Goal: Task Accomplishment & Management: Manage account settings

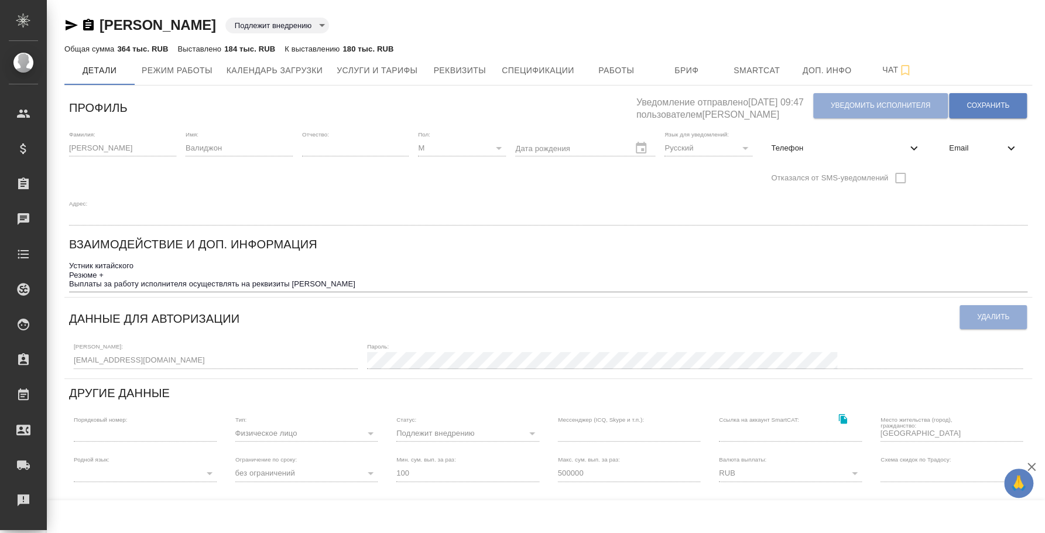
click at [67, 28] on icon "button" at bounding box center [72, 25] width 12 height 11
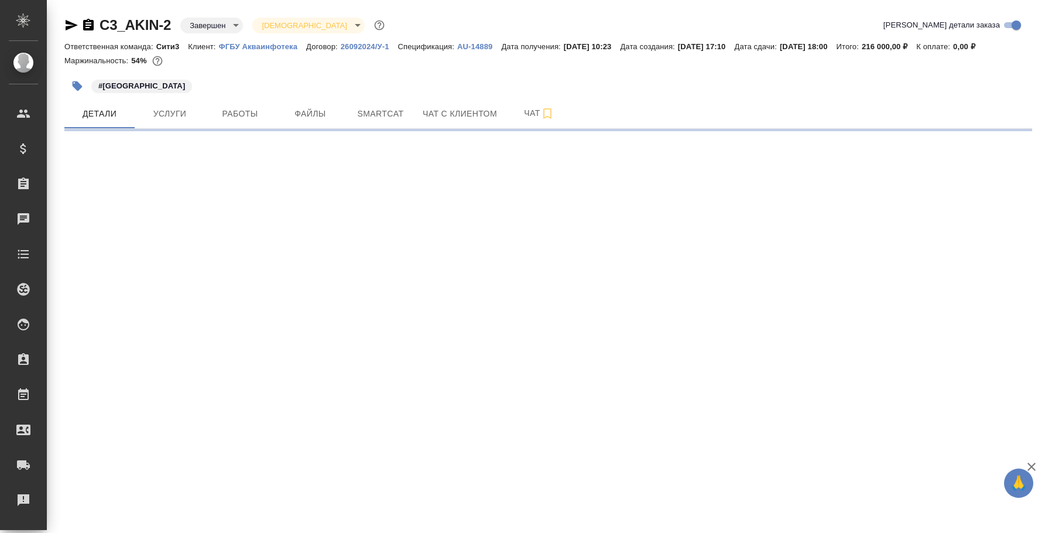
select select "RU"
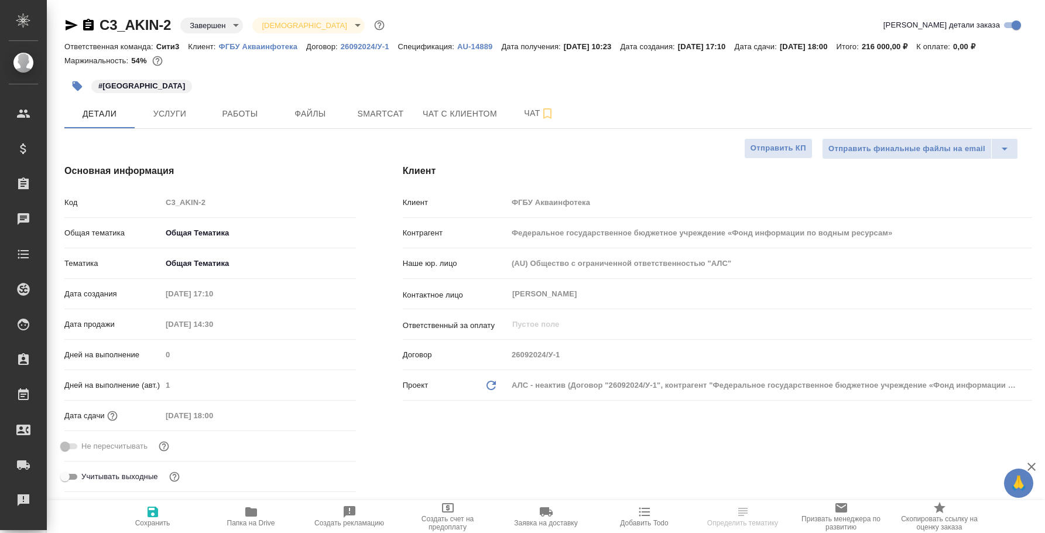
type textarea "x"
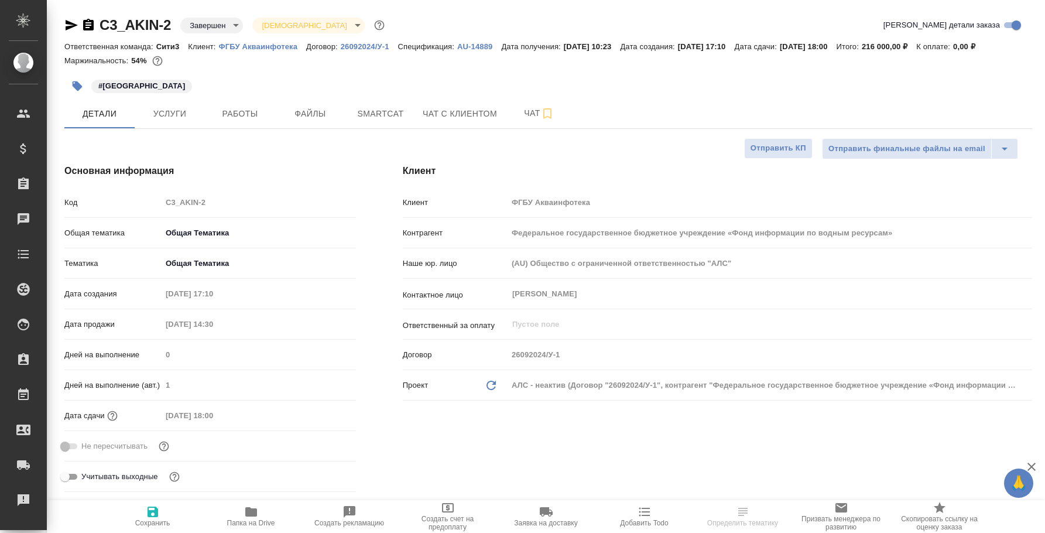
type textarea "x"
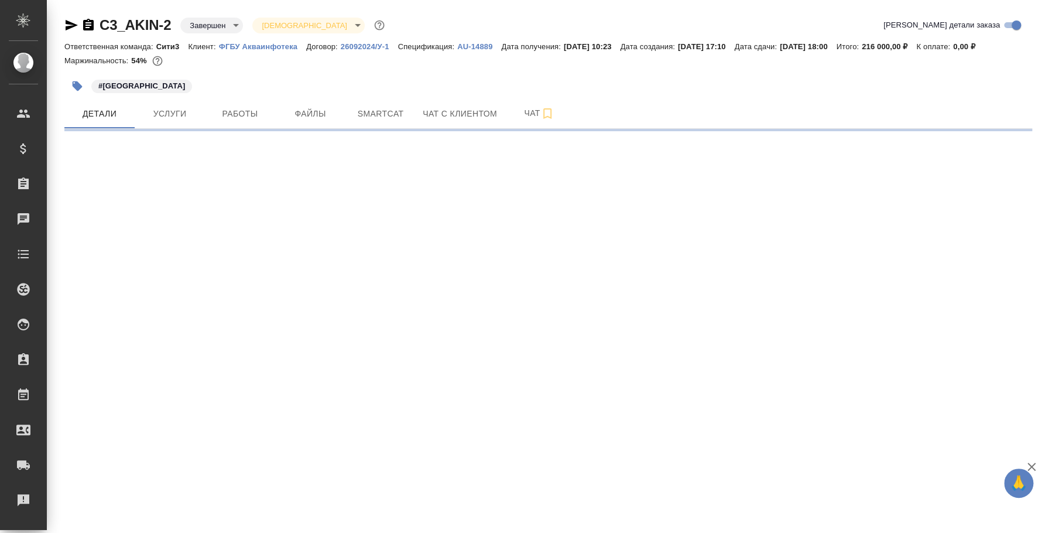
select select "RU"
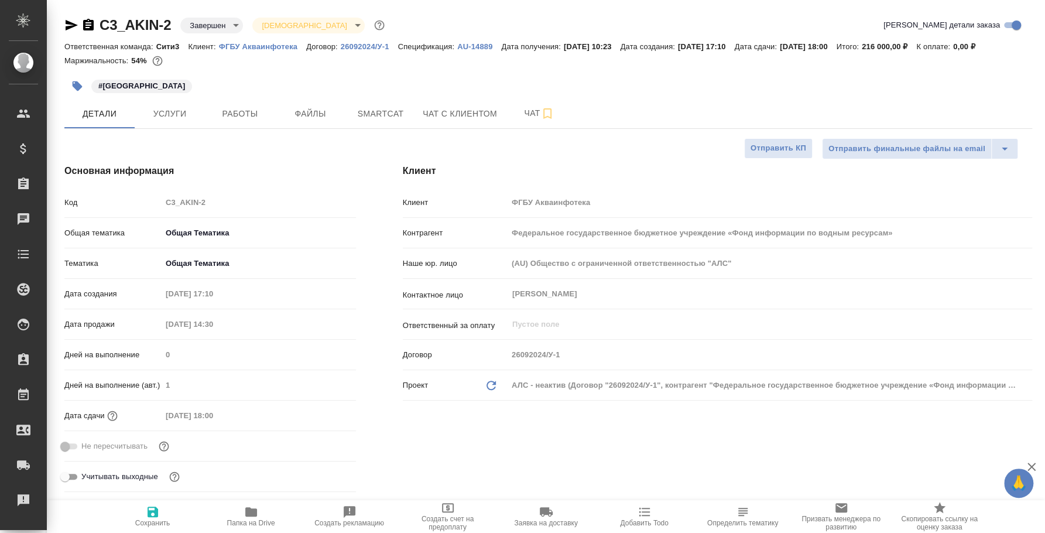
type textarea "x"
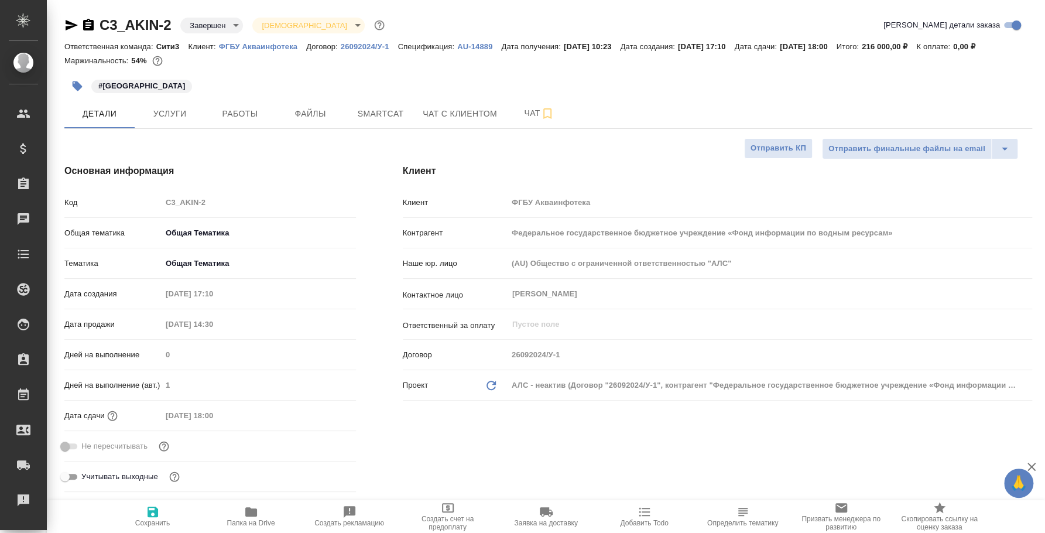
type textarea "x"
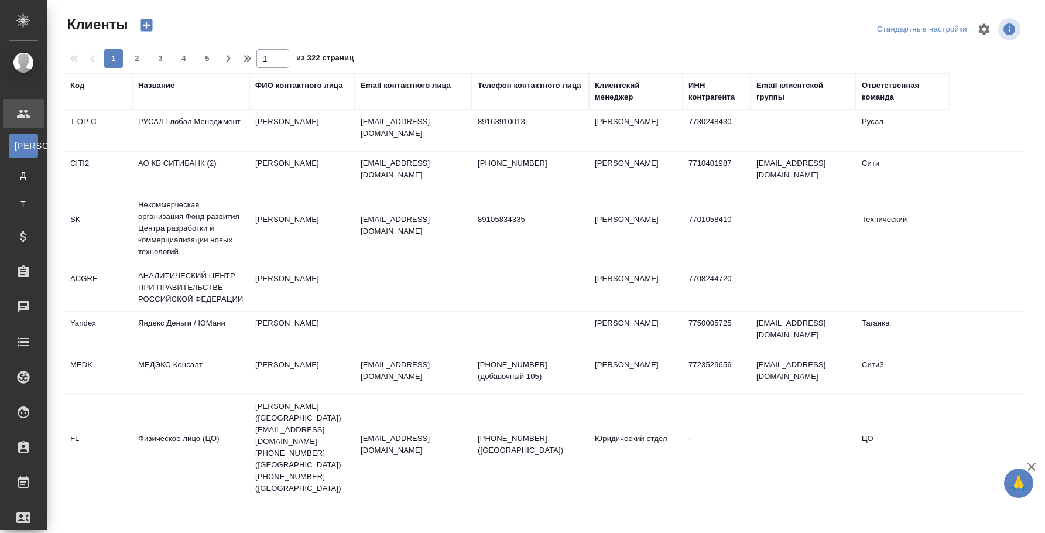
select select "RU"
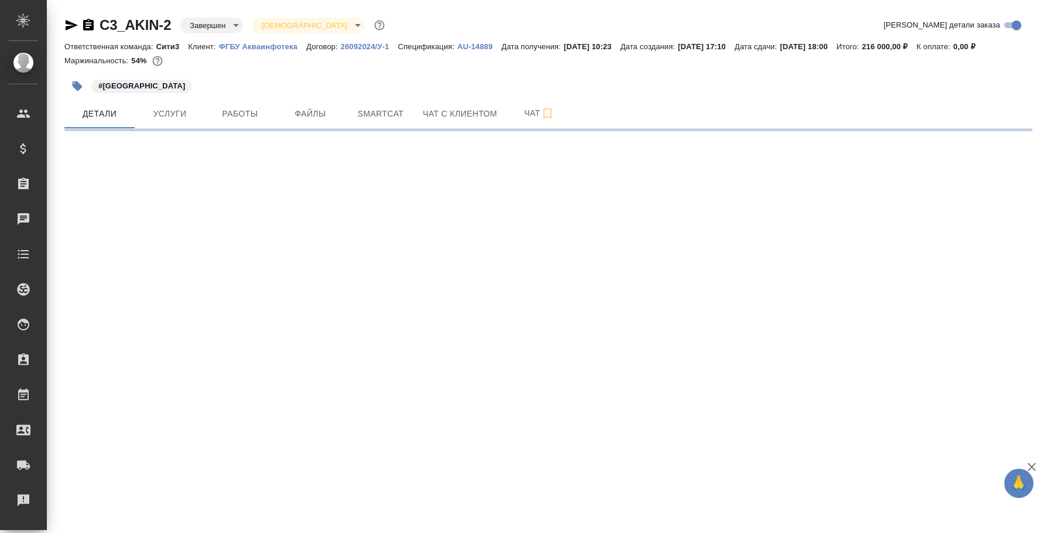
select select "RU"
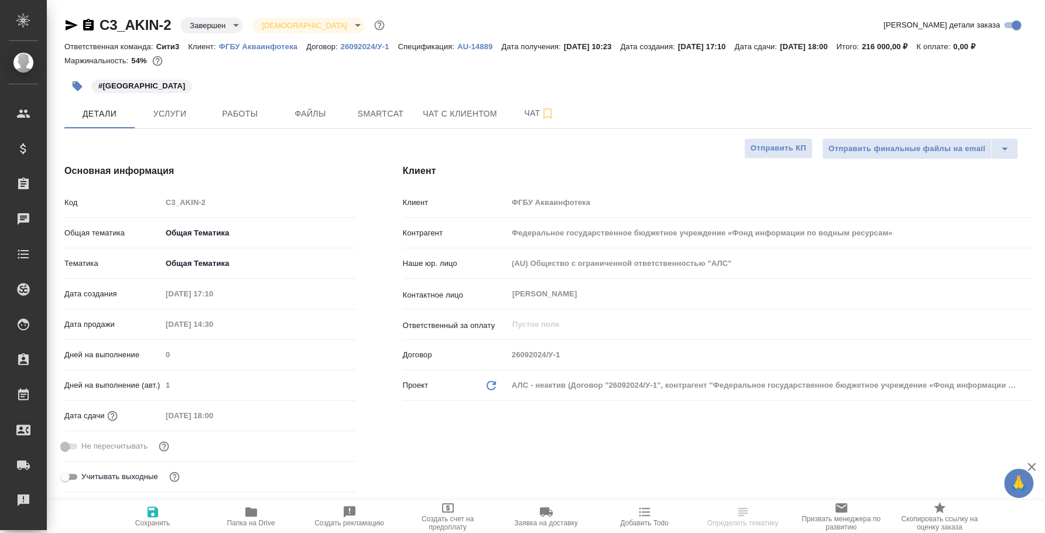
type textarea "x"
click at [159, 117] on span "Услуги" at bounding box center [170, 114] width 56 height 15
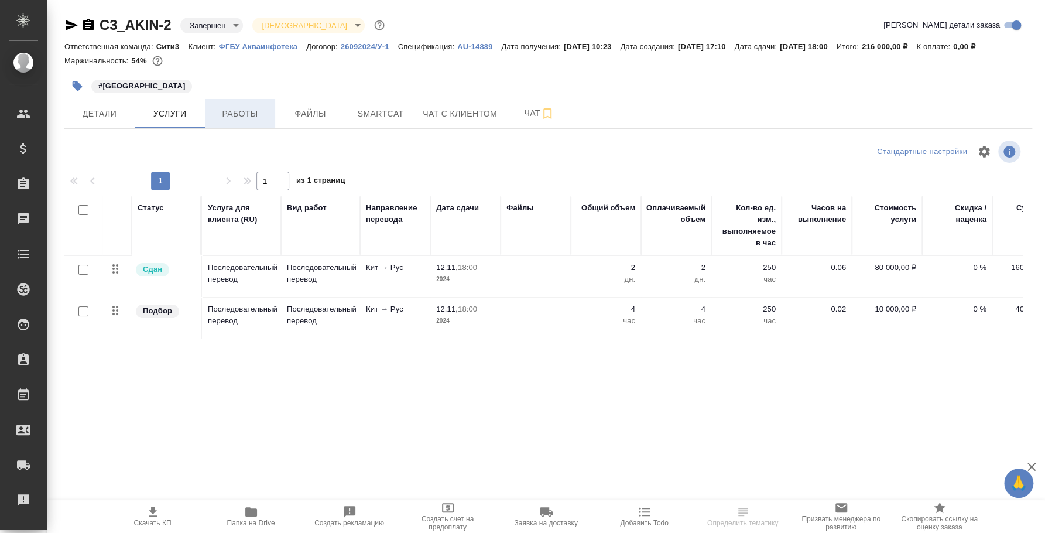
click at [231, 110] on span "Работы" at bounding box center [240, 114] width 56 height 15
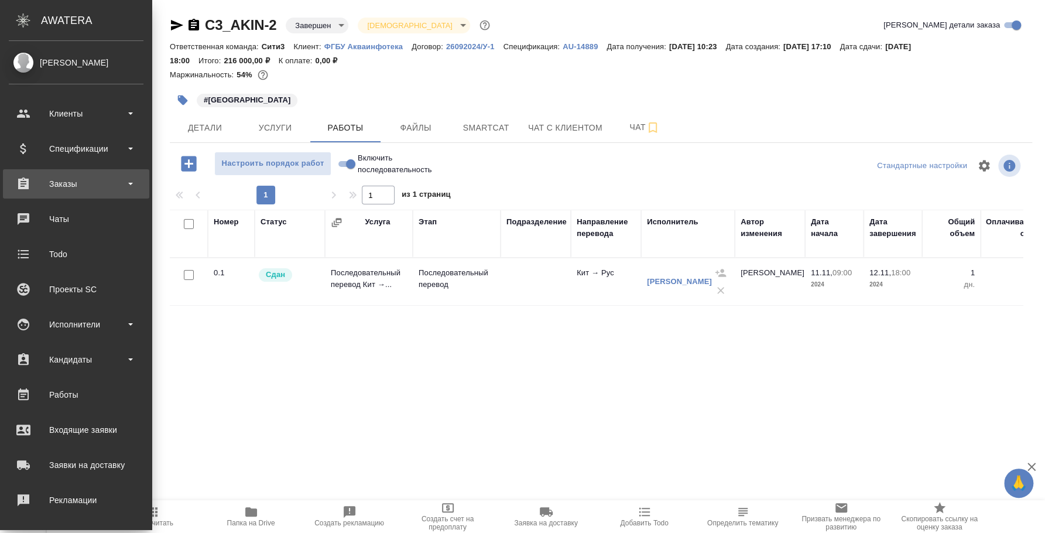
click at [98, 179] on div "Заказы" at bounding box center [76, 184] width 135 height 18
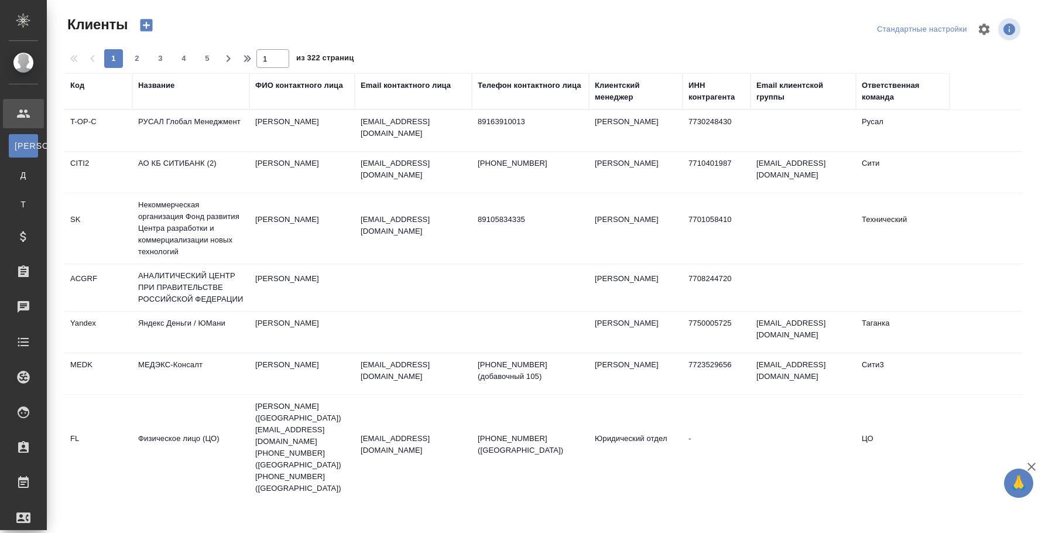
select select "RU"
